Goal: Task Accomplishment & Management: Complete application form

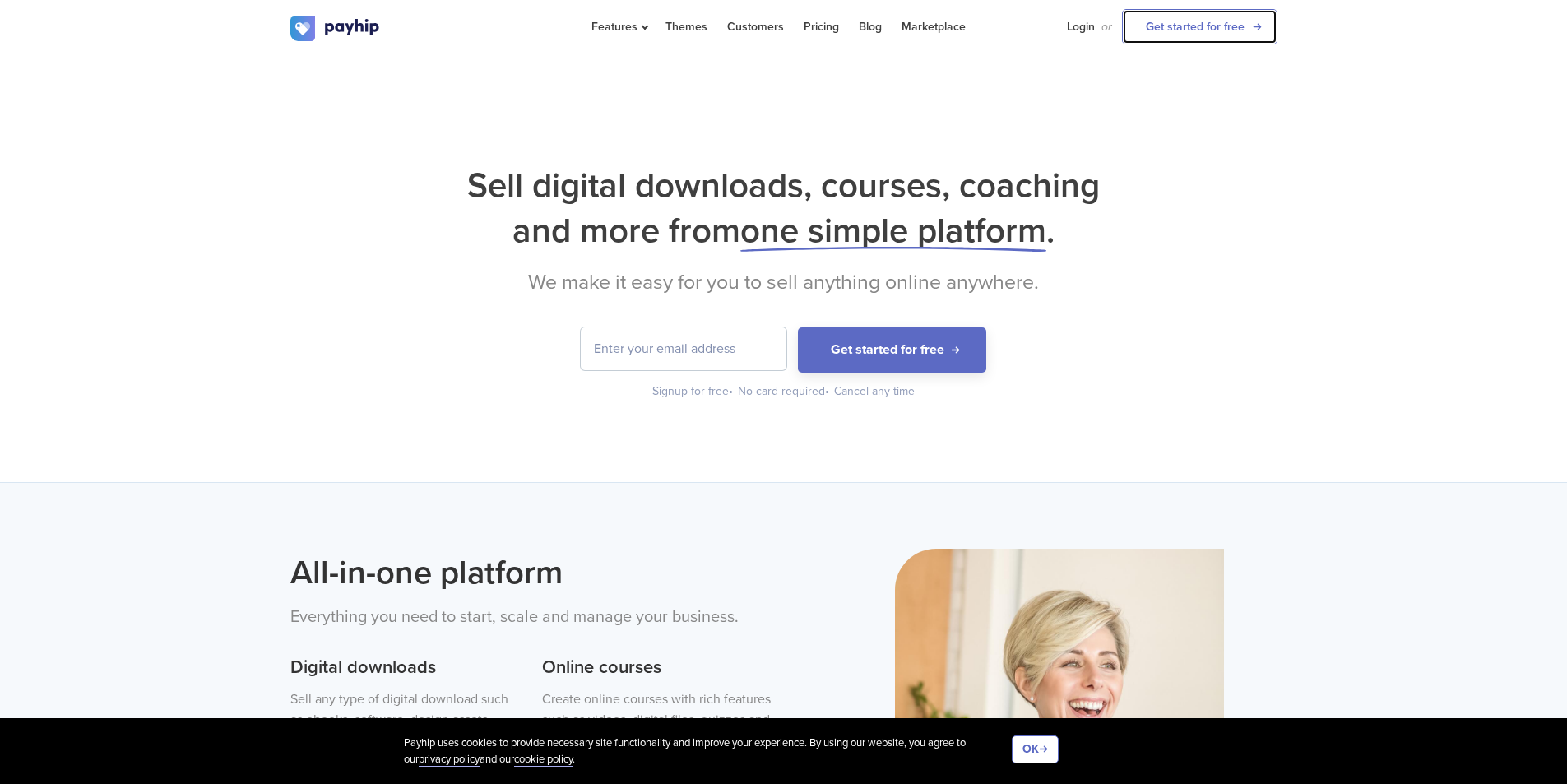
click at [1219, 28] on link "Get started for free" at bounding box center [1200, 26] width 155 height 35
click at [1213, 28] on link "Get started for free" at bounding box center [1200, 26] width 155 height 35
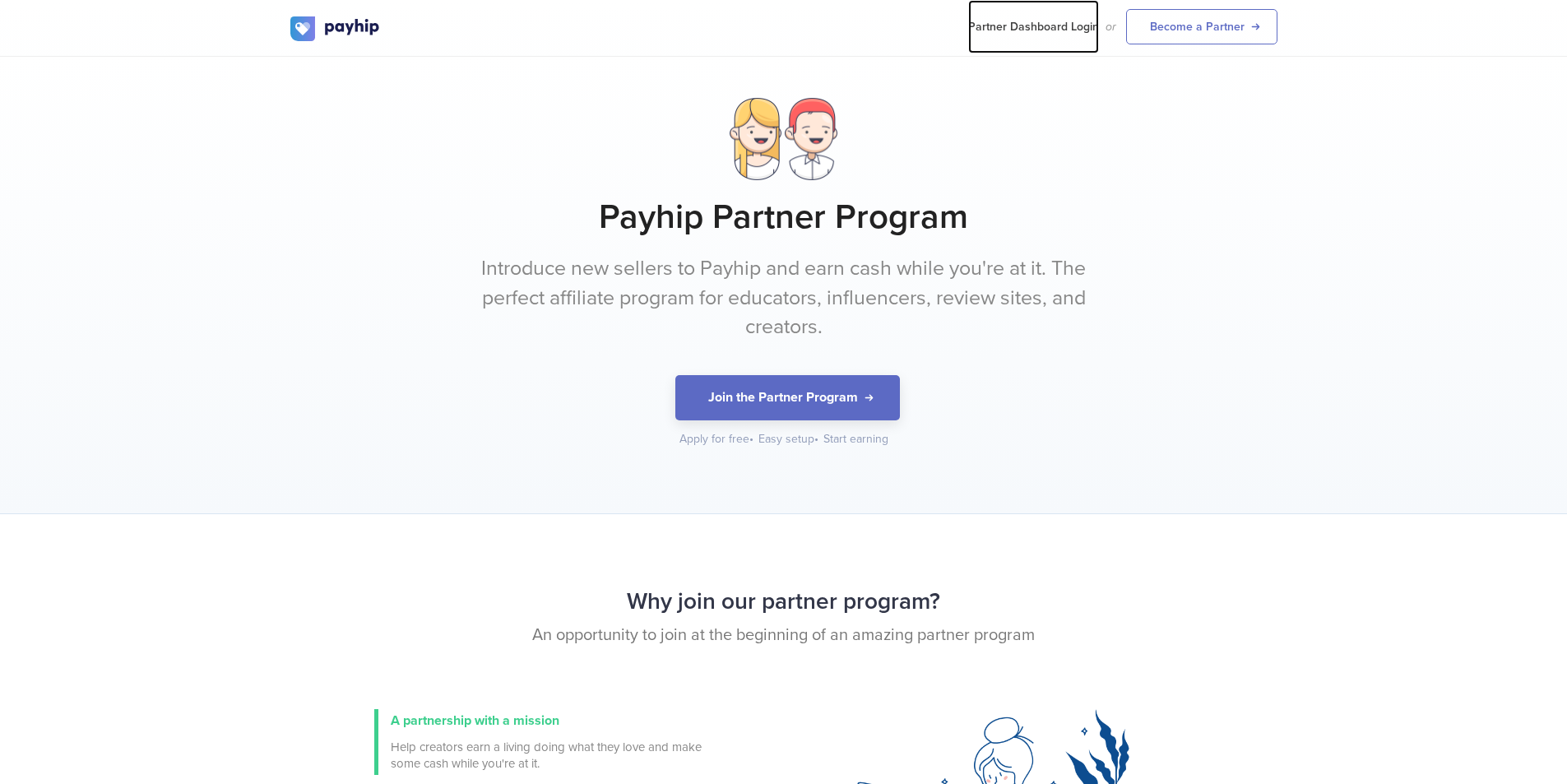
click at [1097, 26] on link "Partner Dashboard Login" at bounding box center [1034, 26] width 131 height 54
